Goal: Task Accomplishment & Management: Complete application form

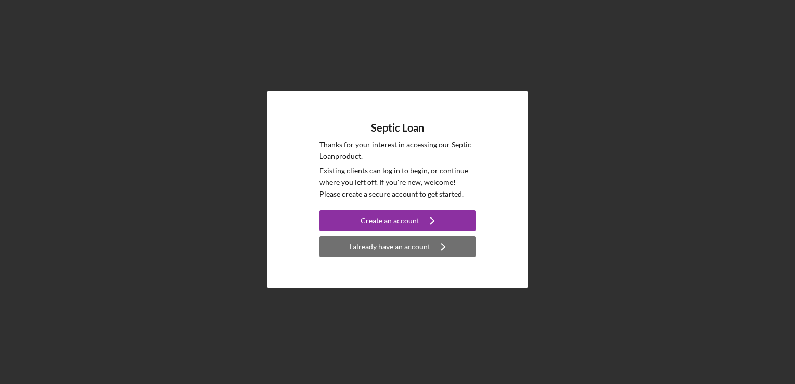
click at [392, 247] on div "I already have an account" at bounding box center [389, 246] width 81 height 21
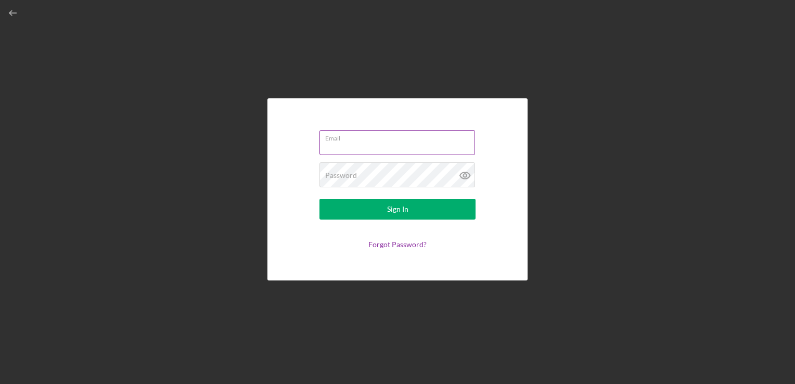
click at [352, 144] on input "Email" at bounding box center [397, 142] width 156 height 25
type input "[EMAIL_ADDRESS][DOMAIN_NAME]"
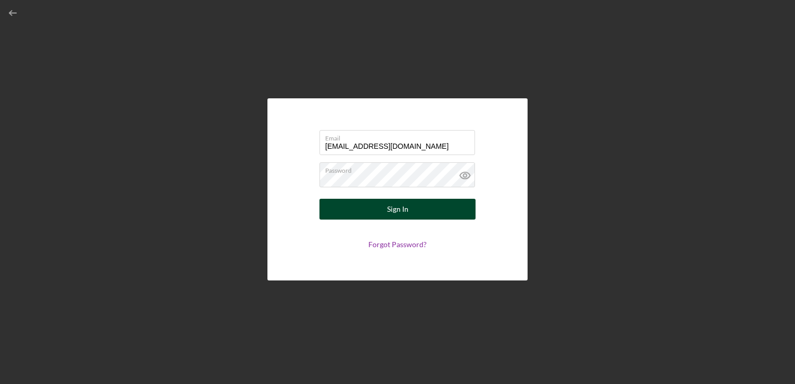
click at [423, 218] on button "Sign In" at bounding box center [397, 209] width 156 height 21
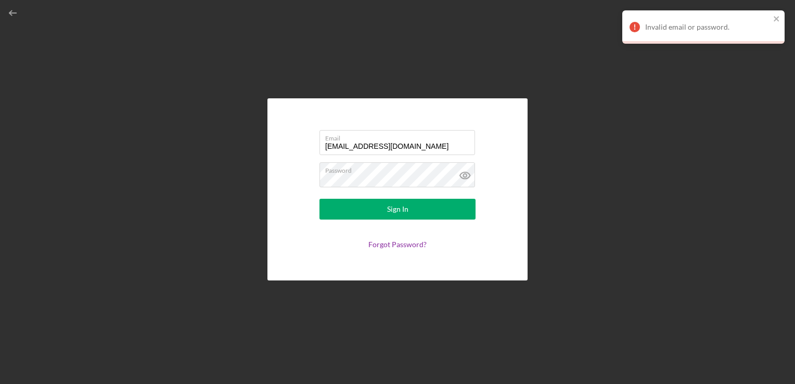
click at [537, 74] on div "Email [EMAIL_ADDRESS][DOMAIN_NAME] Password Sign In Forgot Password?" at bounding box center [397, 189] width 784 height 379
click at [773, 16] on icon "close" at bounding box center [776, 19] width 7 height 8
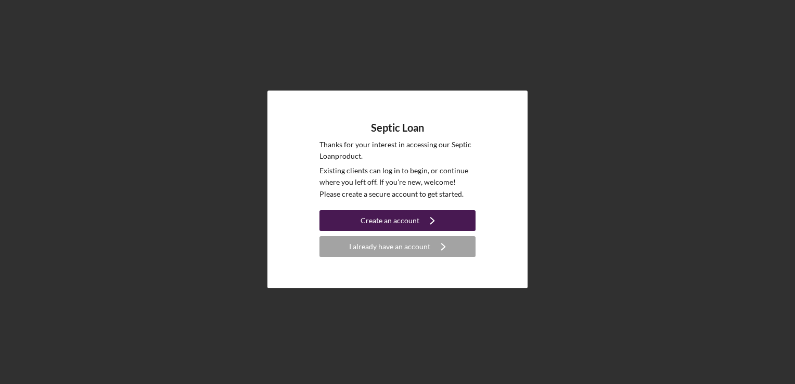
click at [350, 215] on button "Create an account Icon/Navigate" at bounding box center [397, 220] width 156 height 21
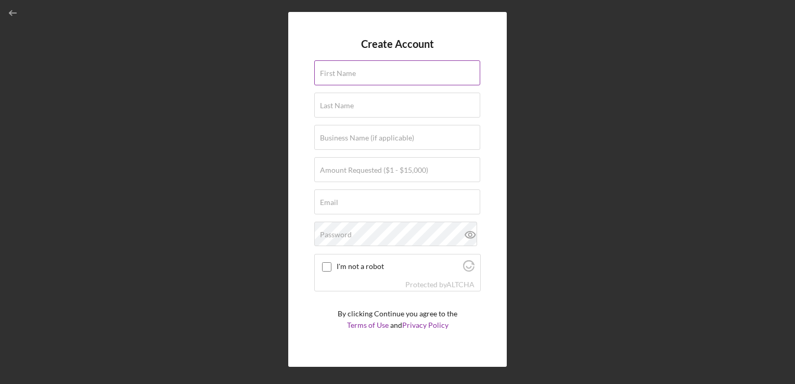
click at [352, 76] on label "First Name" at bounding box center [338, 73] width 36 height 8
click at [352, 76] on input "First Name" at bounding box center [397, 72] width 166 height 25
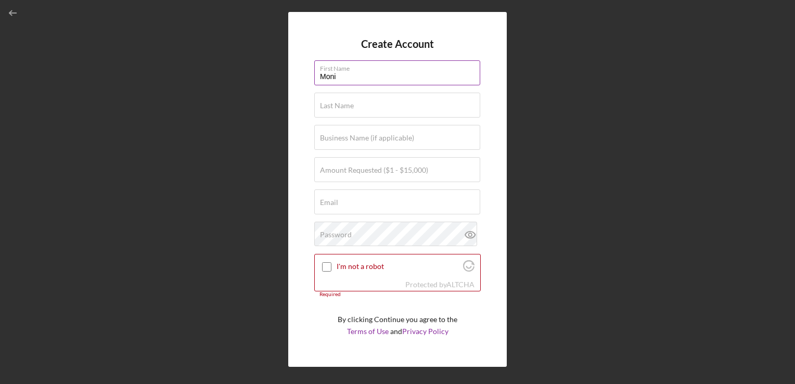
type input "Monique"
type input "Goodson"
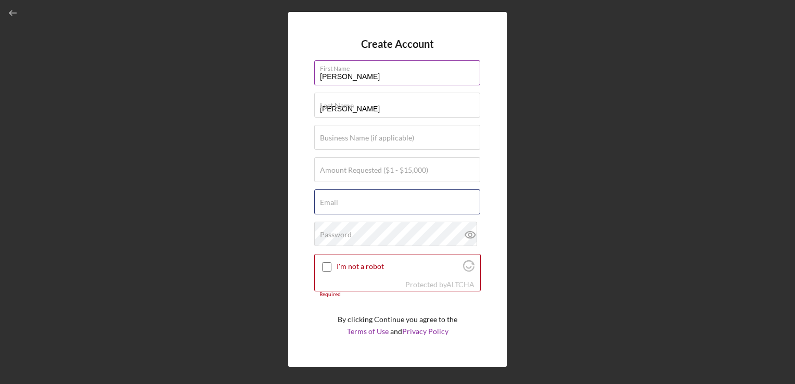
type input "[EMAIL_ADDRESS][DOMAIN_NAME]"
click at [354, 177] on input "Amount Requested ($1 - $15,000)" at bounding box center [397, 169] width 166 height 25
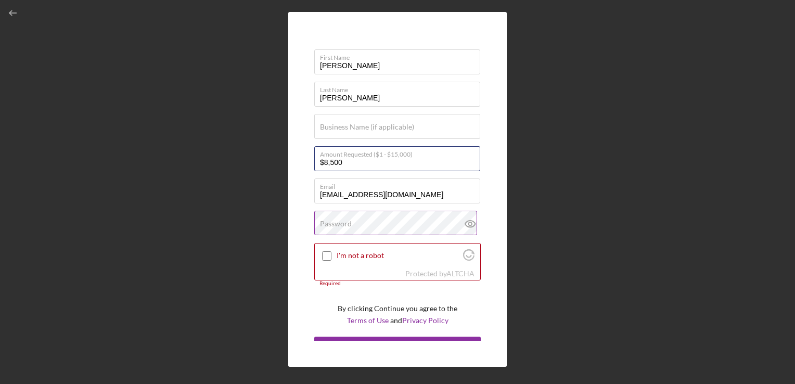
scroll to position [27, 0]
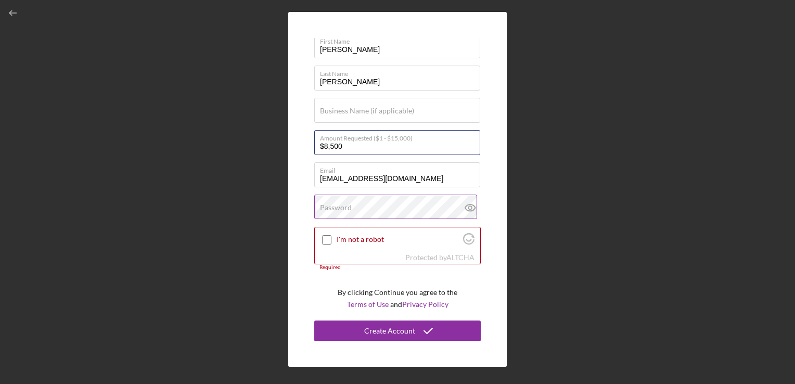
type input "$8,500"
click at [330, 204] on label "Password" at bounding box center [336, 207] width 32 height 8
click at [325, 237] on input "I'm not a robot" at bounding box center [326, 239] width 9 height 9
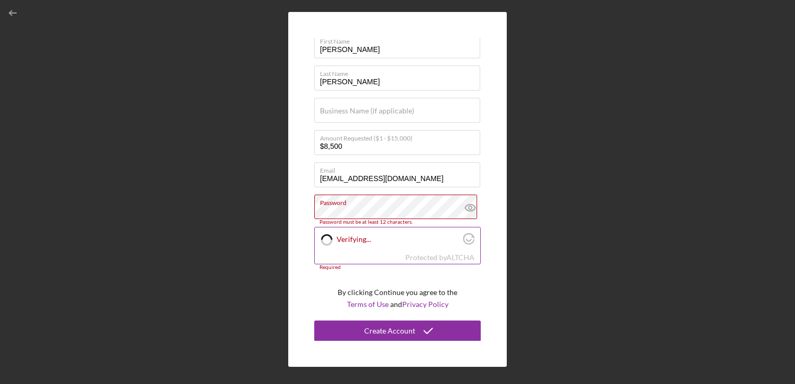
checkbox input "true"
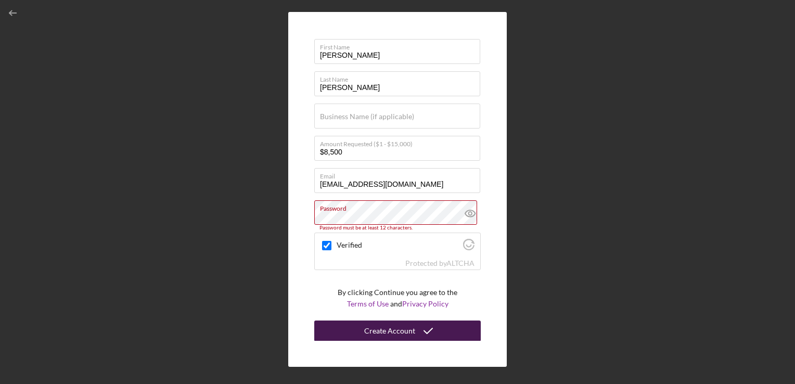
click at [381, 326] on div "Create Account" at bounding box center [389, 330] width 51 height 21
click at [416, 328] on icon "submit" at bounding box center [428, 331] width 26 height 26
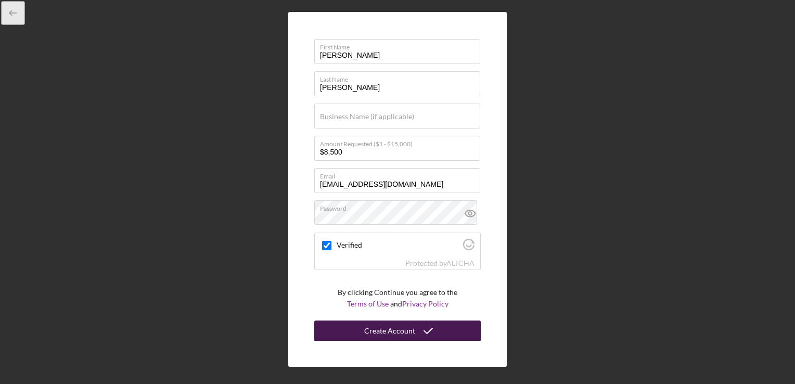
click at [15, 8] on icon "button" at bounding box center [13, 13] width 23 height 23
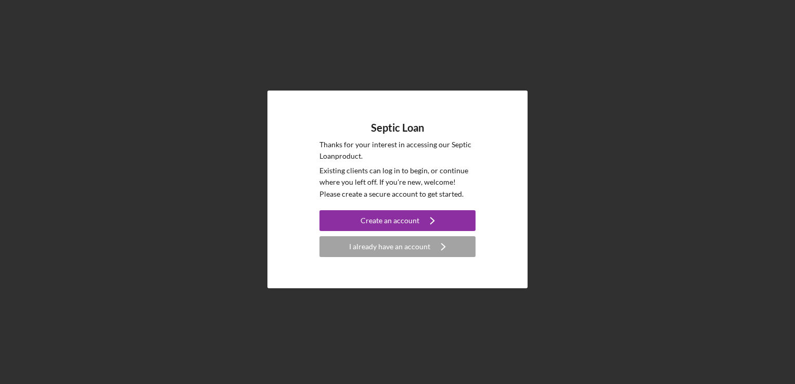
click at [15, 8] on div "Septic Loan Thanks for your interest in accessing our Septic Loan product. Exis…" at bounding box center [397, 189] width 784 height 379
